Goal: Task Accomplishment & Management: Use online tool/utility

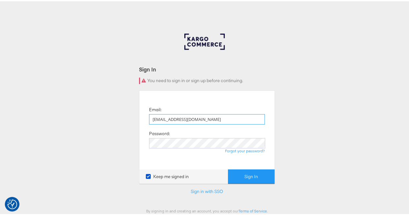
type input "[EMAIL_ADDRESS][DOMAIN_NAME]"
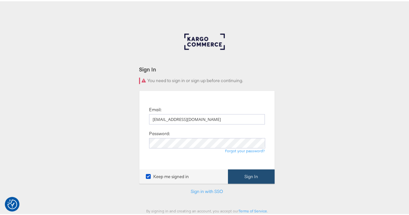
click at [241, 179] on button "Sign In" at bounding box center [251, 175] width 47 height 15
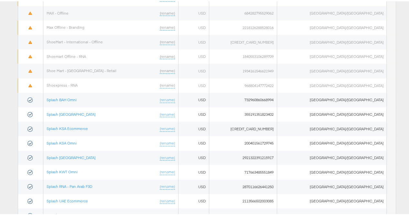
scroll to position [397, 0]
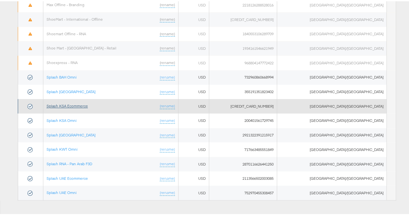
click at [74, 102] on link "Splash KSA Ecommerce" at bounding box center [67, 104] width 41 height 5
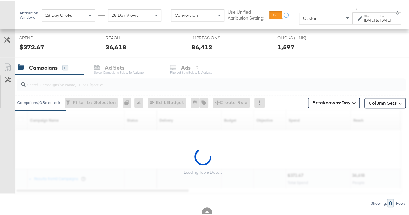
scroll to position [245, 0]
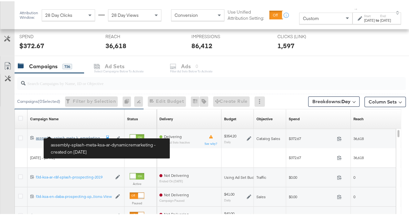
click at [58, 134] on div "assembly-splash-meta-ksa-ar-dynamicremarketing assembly-splash-meta-k...emarket…" at bounding box center [68, 136] width 65 height 5
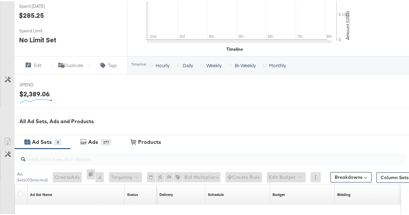
scroll to position [266, 0]
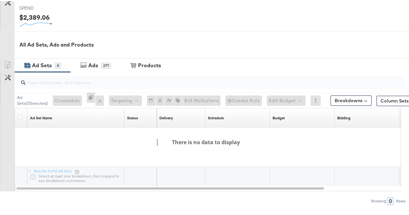
click at [46, 64] on div "Ad Sets" at bounding box center [42, 63] width 20 height 7
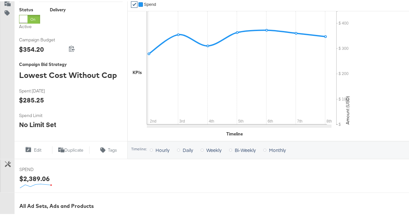
scroll to position [0, 0]
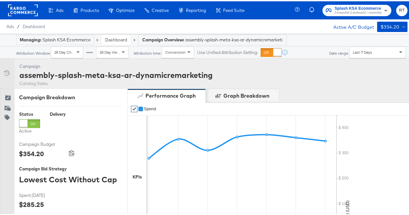
click at [110, 38] on link "Dashboard" at bounding box center [116, 39] width 22 height 6
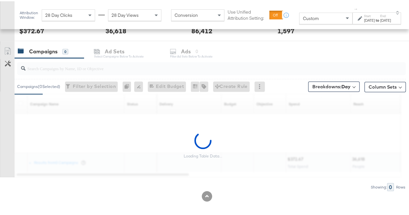
scroll to position [262, 0]
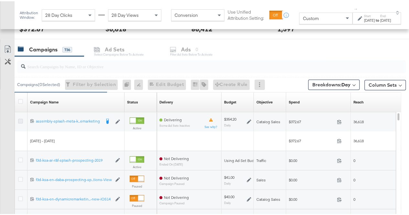
click at [22, 120] on icon at bounding box center [20, 119] width 5 height 5
click at [0, 0] on input "checkbox" at bounding box center [0, 0] width 0 height 0
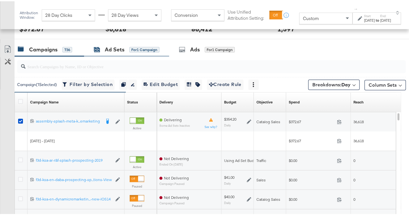
click at [120, 45] on div "Ad Sets" at bounding box center [115, 48] width 20 height 7
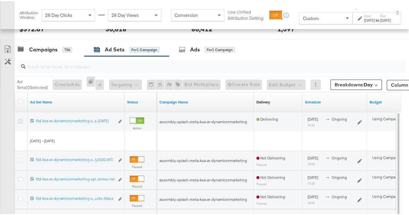
click at [22, 118] on icon at bounding box center [20, 119] width 5 height 5
click at [0, 0] on input "checkbox" at bounding box center [0, 0] width 0 height 0
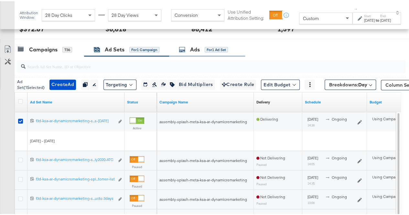
click at [198, 49] on div "Ads" at bounding box center [195, 48] width 10 height 7
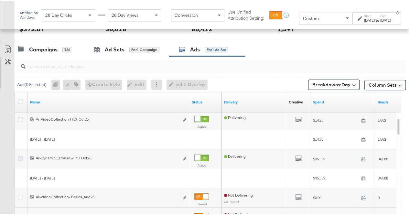
click at [19, 155] on icon at bounding box center [20, 156] width 5 height 5
click at [0, 0] on input "checkbox" at bounding box center [0, 0] width 0 height 0
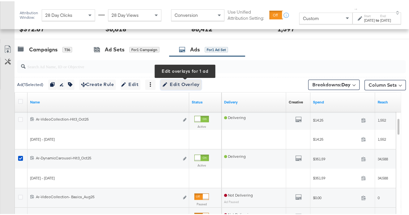
click at [167, 84] on icon "button" at bounding box center [165, 83] width 5 height 5
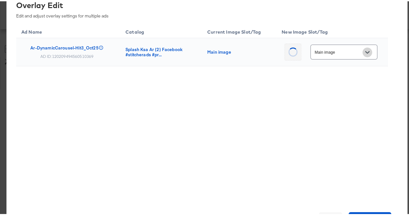
click at [365, 51] on icon "Open" at bounding box center [367, 51] width 5 height 3
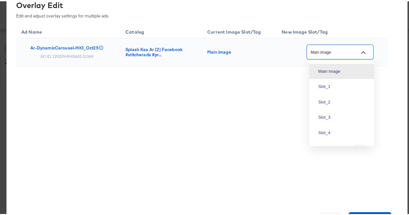
scroll to position [77, 0]
click at [364, 100] on img at bounding box center [364, 100] width 1 height 1
type input "Slot_2"
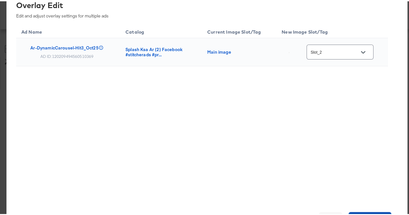
click at [368, 212] on button "Save Changes" at bounding box center [369, 217] width 43 height 13
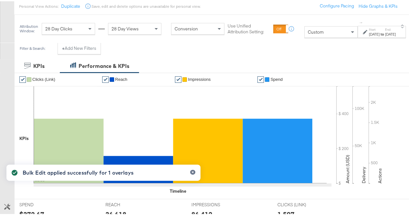
scroll to position [0, 0]
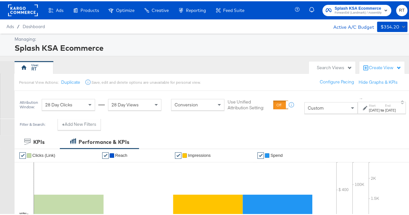
click at [27, 9] on rect at bounding box center [23, 9] width 30 height 12
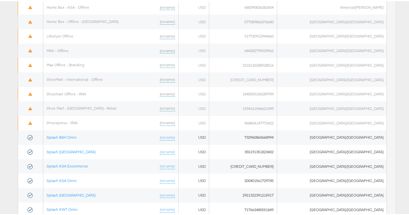
scroll to position [397, 0]
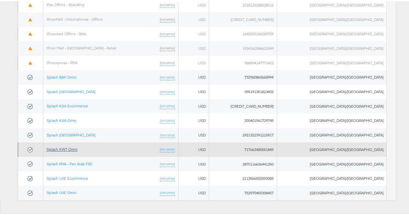
click at [69, 145] on link "Splash KWT Omni" at bounding box center [62, 147] width 31 height 5
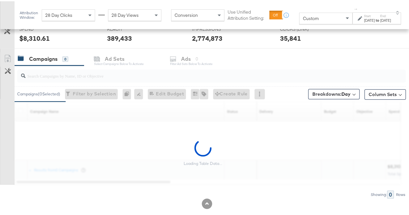
scroll to position [253, 0]
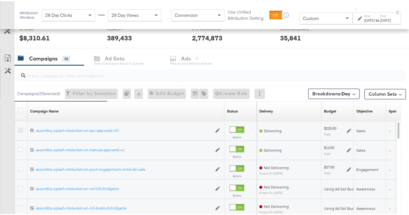
click at [22, 128] on icon at bounding box center [20, 128] width 5 height 5
click at [0, 0] on input "checkbox" at bounding box center [0, 0] width 0 height 0
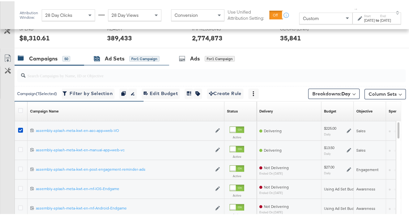
click at [107, 57] on div "Ad Sets" at bounding box center [115, 57] width 20 height 7
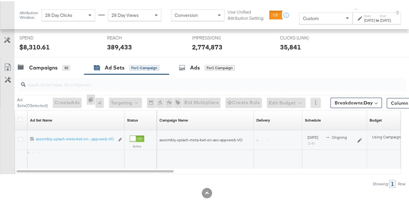
scroll to position [242, 0]
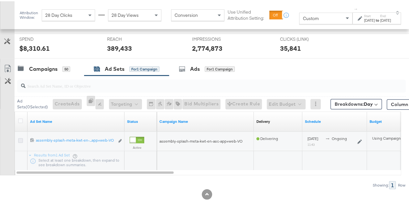
click at [23, 137] on icon at bounding box center [20, 139] width 5 height 5
click at [0, 0] on input "checkbox" at bounding box center [0, 0] width 0 height 0
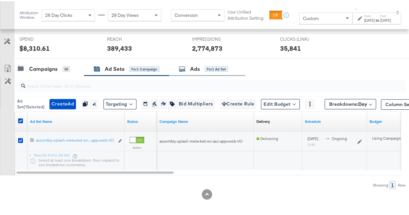
click at [190, 68] on div "Ads for 1 Ad Set" at bounding box center [203, 67] width 49 height 7
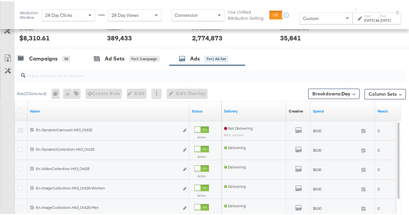
click at [19, 127] on icon at bounding box center [20, 128] width 5 height 5
click at [0, 0] on input "checkbox" at bounding box center [0, 0] width 0 height 0
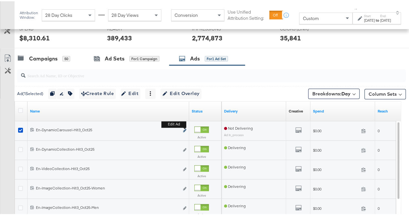
click at [184, 127] on icon "link" at bounding box center [184, 129] width 3 height 4
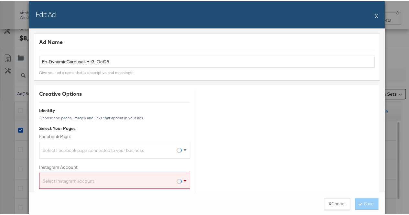
click at [375, 12] on button "X" at bounding box center [377, 14] width 4 height 13
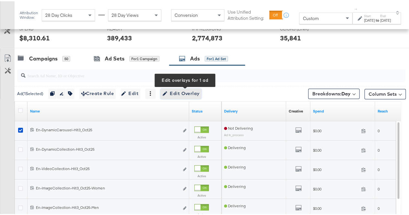
click at [183, 90] on span "Edit Overlay Edit overlays for 1 ad" at bounding box center [180, 92] width 37 height 8
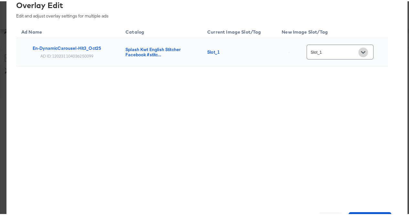
click at [365, 49] on icon "Open" at bounding box center [363, 51] width 5 height 5
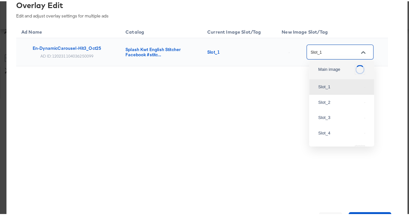
scroll to position [88, 0]
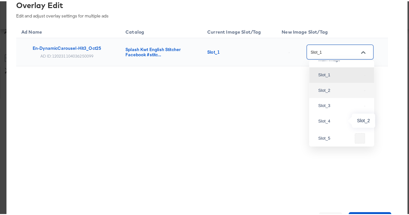
click at [344, 92] on div "Slot_2" at bounding box center [340, 89] width 44 height 6
type input "Slot_2"
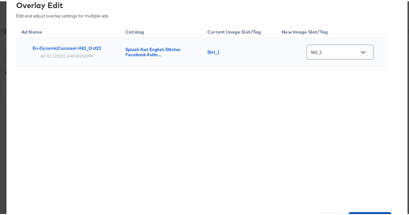
click at [370, 211] on button "Save Changes" at bounding box center [369, 217] width 43 height 13
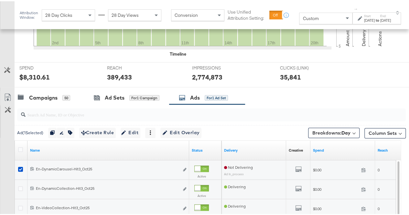
scroll to position [217, 0]
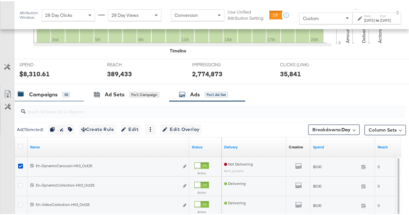
click at [44, 91] on div "Campaigns" at bounding box center [43, 93] width 28 height 7
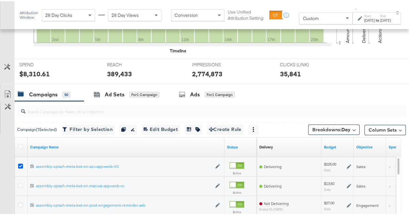
click at [19, 163] on icon at bounding box center [20, 164] width 5 height 5
click at [0, 0] on input "checkbox" at bounding box center [0, 0] width 0 height 0
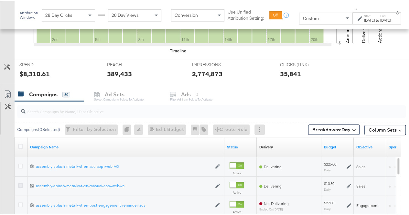
click at [20, 182] on icon at bounding box center [20, 184] width 5 height 5
click at [0, 0] on input "checkbox" at bounding box center [0, 0] width 0 height 0
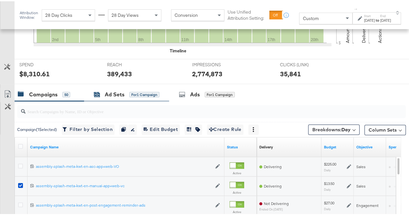
click at [131, 91] on div "for 1 Campaign" at bounding box center [144, 93] width 30 height 6
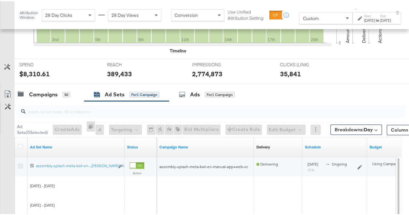
click at [20, 164] on icon at bounding box center [20, 164] width 5 height 5
click at [0, 0] on input "checkbox" at bounding box center [0, 0] width 0 height 0
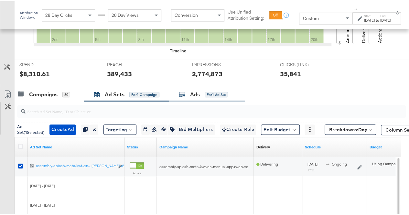
click at [184, 95] on icon at bounding box center [182, 93] width 6 height 6
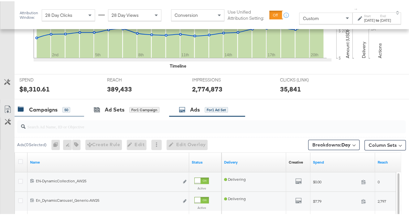
scroll to position [201, 0]
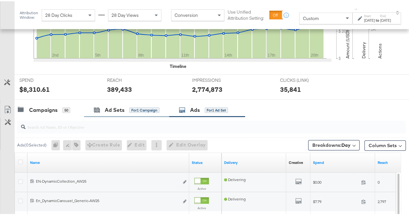
click at [105, 113] on div "Ad Sets for 1 Campaign" at bounding box center [126, 109] width 85 height 14
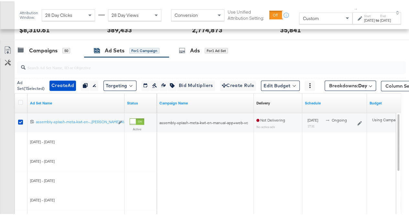
scroll to position [261, 0]
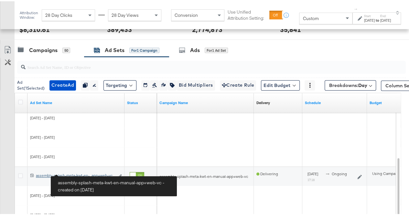
click at [90, 175] on div "assembly-splash-meta-kwt-en-manual-app+web-vc assembly-splash-meta-kwt-en-...ap…" at bounding box center [75, 174] width 79 height 5
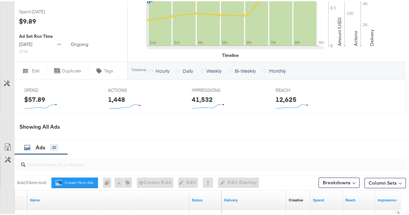
scroll to position [283, 0]
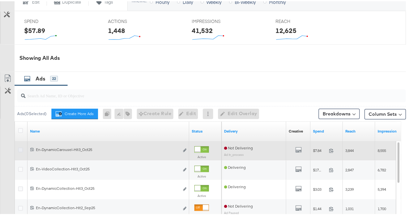
click at [21, 148] on icon at bounding box center [20, 148] width 5 height 5
click at [0, 0] on input "checkbox" at bounding box center [0, 0] width 0 height 0
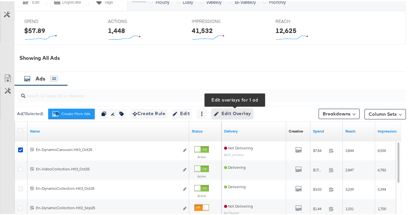
click at [239, 114] on span "Edit Overlay Edit overlays for 1 ad" at bounding box center [232, 112] width 37 height 8
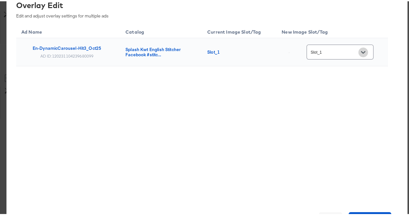
click at [368, 53] on button "Open" at bounding box center [363, 51] width 10 height 10
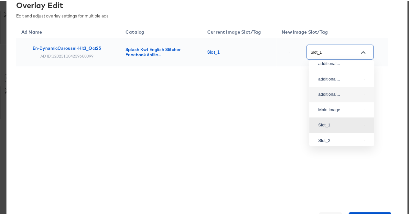
scroll to position [76, 0]
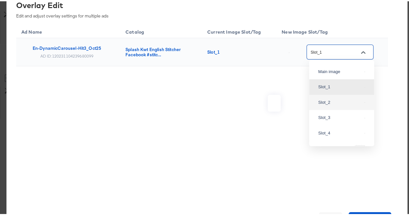
click at [364, 101] on img at bounding box center [364, 101] width 1 height 1
type input "Slot_2"
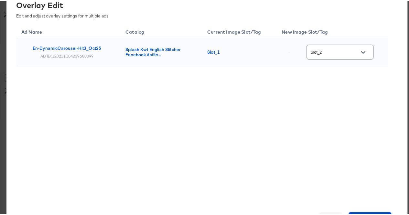
click at [359, 211] on button "Save Changes" at bounding box center [369, 217] width 43 height 13
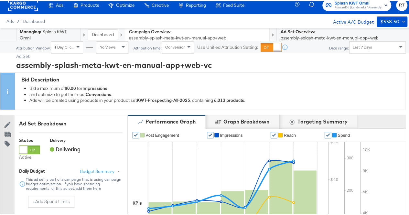
scroll to position [0, 0]
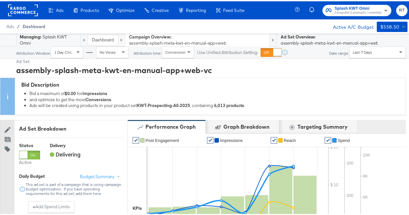
click at [37, 26] on span "Dashboard" at bounding box center [34, 25] width 23 height 5
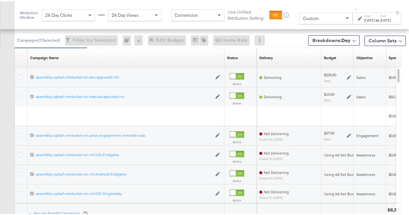
scroll to position [306, 0]
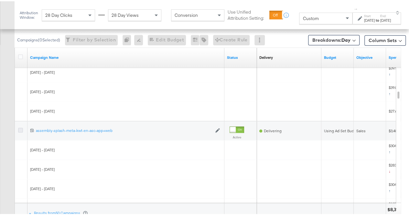
click at [21, 128] on icon at bounding box center [20, 128] width 5 height 5
click at [0, 0] on input "checkbox" at bounding box center [0, 0] width 0 height 0
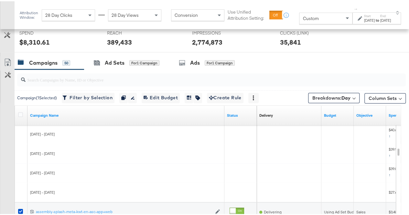
scroll to position [248, 0]
click at [116, 58] on div "Ad Sets" at bounding box center [115, 61] width 20 height 7
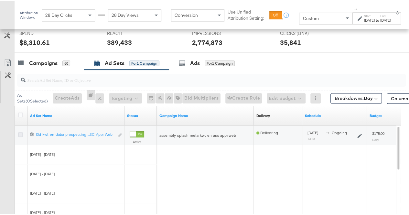
click at [21, 133] on icon at bounding box center [20, 133] width 5 height 5
click at [0, 0] on input "checkbox" at bounding box center [0, 0] width 0 height 0
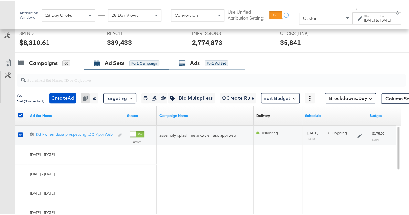
click at [191, 59] on div "Ads" at bounding box center [195, 61] width 10 height 7
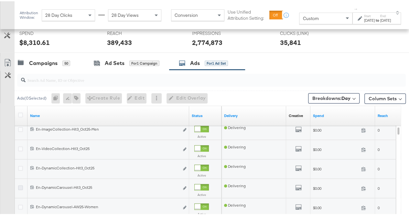
click at [20, 185] on icon at bounding box center [20, 186] width 5 height 5
click at [0, 0] on input "checkbox" at bounding box center [0, 0] width 0 height 0
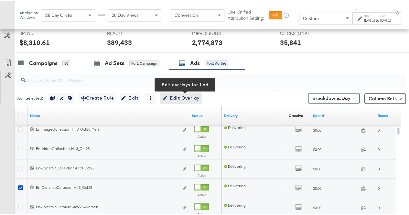
click at [183, 98] on span "Edit Overlay Edit overlays for 1 ad" at bounding box center [180, 97] width 37 height 8
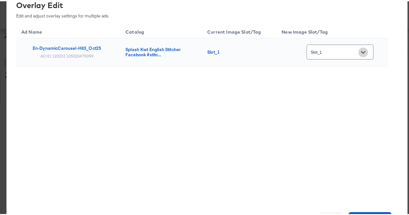
click at [365, 51] on icon "Open" at bounding box center [363, 51] width 5 height 3
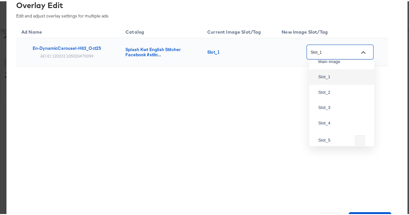
scroll to position [86, 0]
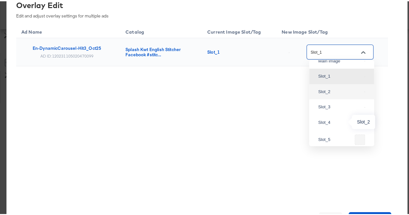
click at [335, 94] on div "Slot_2" at bounding box center [340, 90] width 44 height 6
type input "Slot_2"
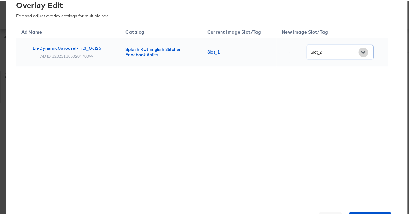
click at [361, 52] on button "Open" at bounding box center [363, 51] width 10 height 10
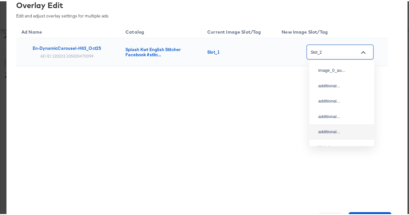
scroll to position [73, 0]
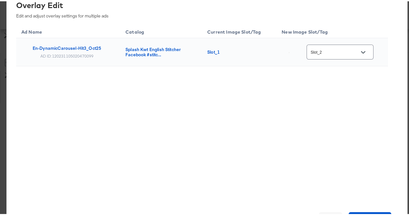
click at [361, 210] on div "× Overlay Edit Edit and adjust overlay settings for multiple ads Ad Name Catalo…" at bounding box center [206, 107] width 401 height 250
click at [363, 215] on span "Save Changes" at bounding box center [370, 217] width 38 height 9
